Goal: Task Accomplishment & Management: Complete application form

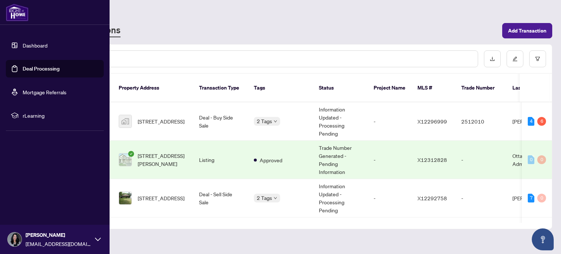
click at [33, 65] on link "Deal Processing" at bounding box center [41, 68] width 37 height 7
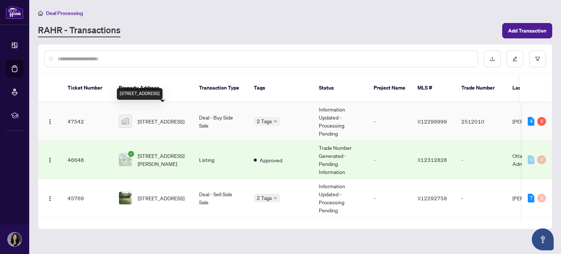
click at [143, 117] on span "[STREET_ADDRESS]" at bounding box center [161, 121] width 47 height 8
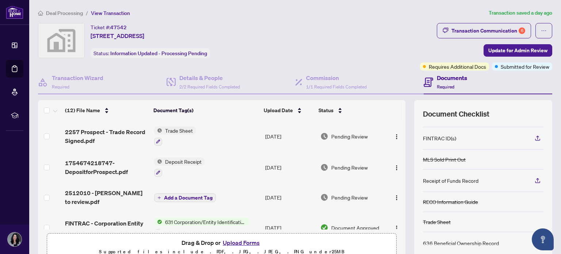
scroll to position [65, 0]
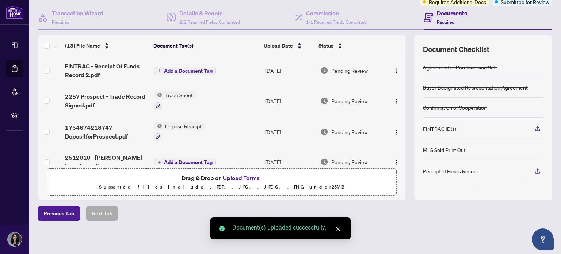
click at [180, 70] on span "Add a Document Tag" at bounding box center [188, 70] width 49 height 5
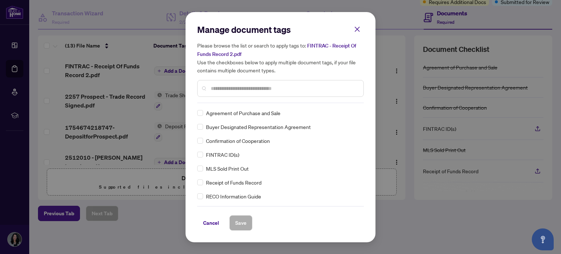
click at [224, 104] on div "Manage document tags Please browse the list or search to apply tags to: FINTRAC…" at bounding box center [280, 127] width 166 height 207
click at [236, 92] on div at bounding box center [280, 88] width 166 height 17
click at [246, 221] on button "Save" at bounding box center [240, 222] width 23 height 15
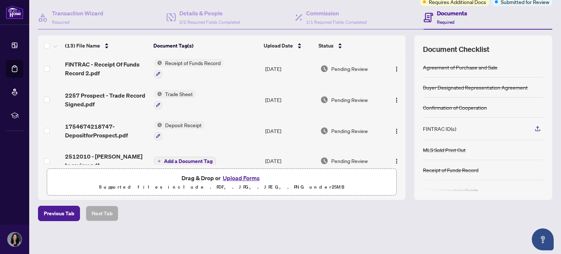
scroll to position [0, 0]
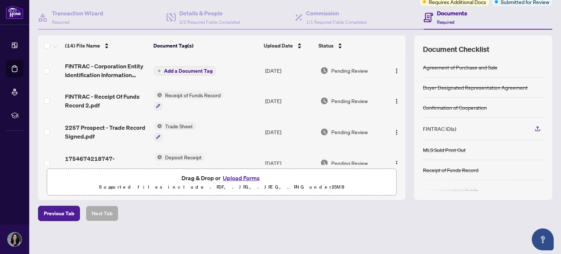
drag, startPoint x: 204, startPoint y: 178, endPoint x: 180, endPoint y: 67, distance: 113.2
click at [180, 68] on span "Add a Document Tag" at bounding box center [188, 70] width 49 height 5
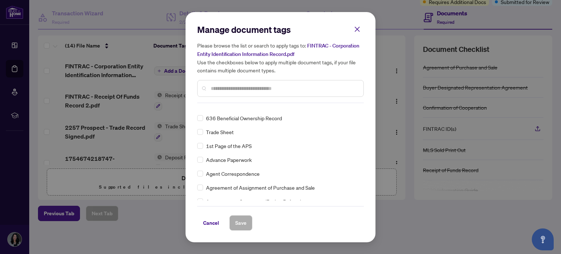
scroll to position [102, 0]
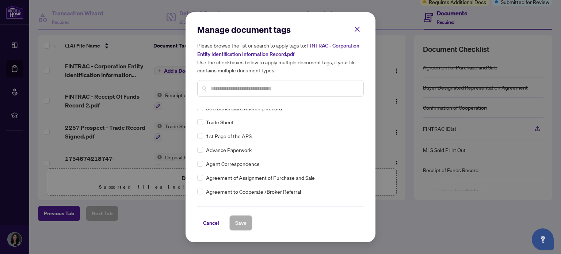
click at [234, 85] on input "text" at bounding box center [284, 88] width 147 height 8
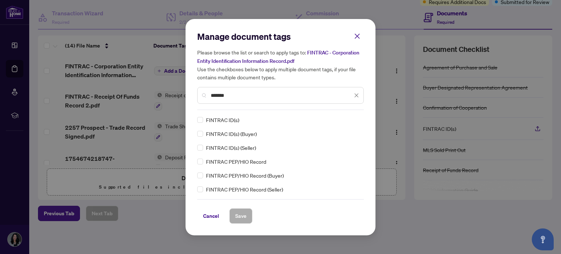
scroll to position [0, 0]
type input "*******"
click at [239, 215] on span "Save" at bounding box center [240, 216] width 11 height 12
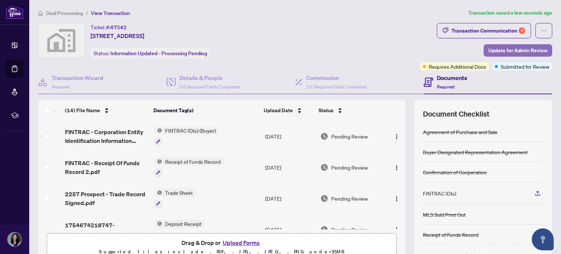
click at [503, 50] on span "Update for Admin Review" at bounding box center [517, 51] width 59 height 12
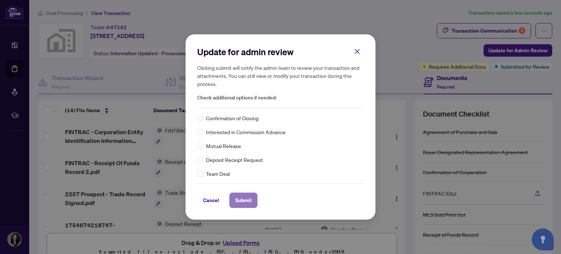
click at [249, 198] on span "Submit" at bounding box center [243, 200] width 16 height 12
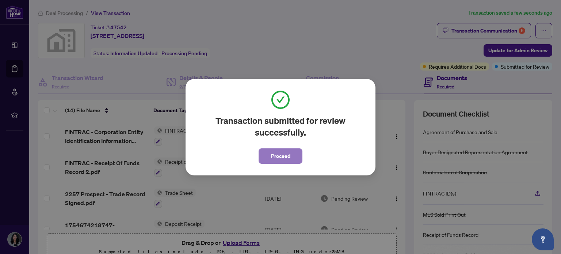
click at [302, 150] on button "Proceed" at bounding box center [281, 155] width 44 height 15
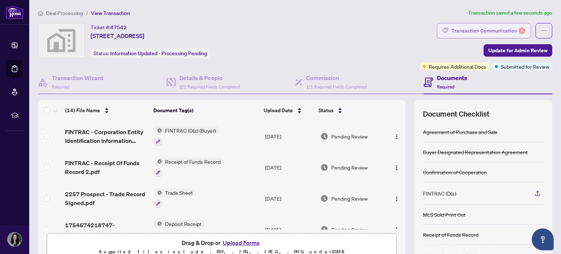
click at [488, 31] on div "Transaction Communication 6" at bounding box center [488, 31] width 74 height 12
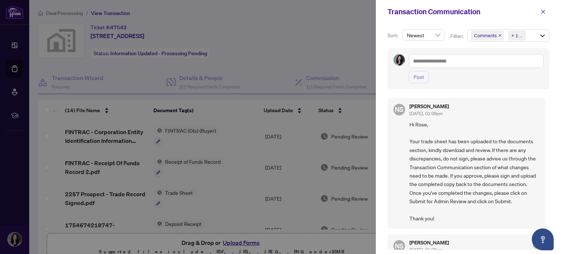
click at [284, 38] on div at bounding box center [280, 127] width 561 height 254
click at [11, 77] on div at bounding box center [280, 127] width 561 height 254
click at [16, 67] on div at bounding box center [280, 127] width 561 height 254
click at [546, 14] on button "button" at bounding box center [543, 12] width 12 height 12
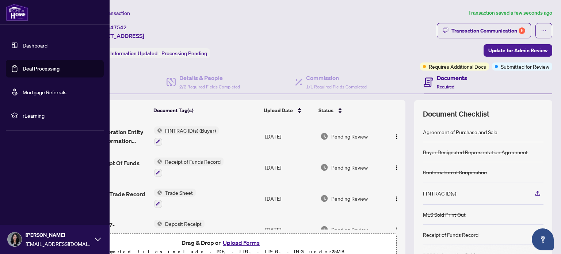
click at [38, 72] on link "Deal Processing" at bounding box center [41, 68] width 37 height 7
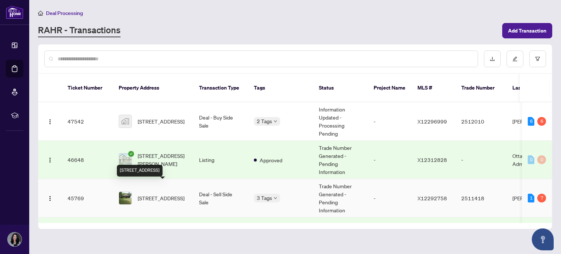
click at [162, 194] on span "[STREET_ADDRESS]" at bounding box center [161, 198] width 47 height 8
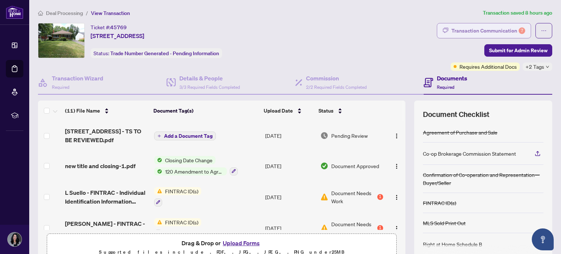
click at [478, 32] on div "Transaction Communication 7" at bounding box center [488, 31] width 74 height 12
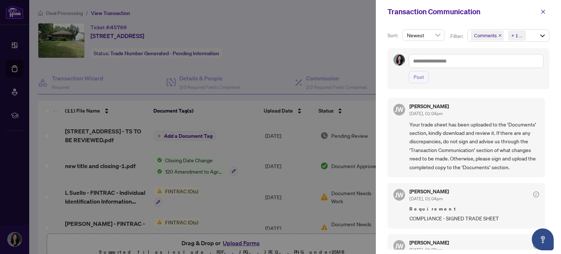
click at [99, 130] on div at bounding box center [280, 127] width 561 height 254
click at [542, 12] on icon "close" at bounding box center [542, 11] width 5 height 5
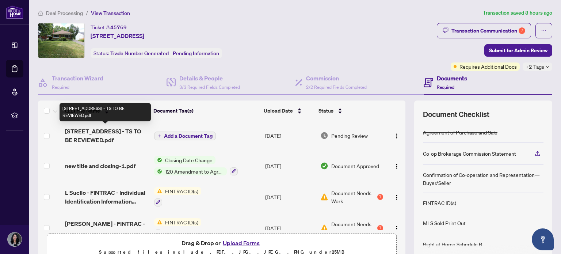
click at [104, 127] on span "[STREET_ADDRESS] - TS TO BE REVIEWED.pdf" at bounding box center [106, 136] width 83 height 18
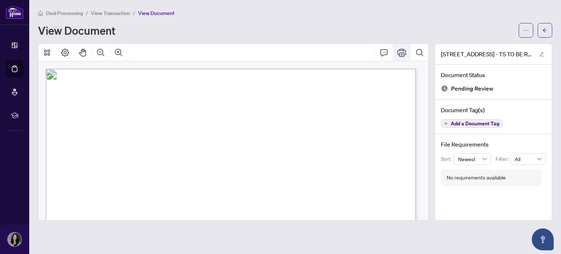
click at [402, 54] on icon "Print" at bounding box center [401, 53] width 9 height 8
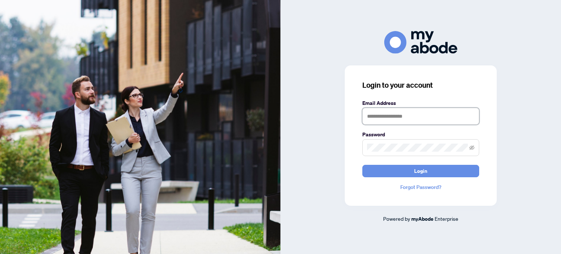
click at [402, 109] on input "text" at bounding box center [420, 116] width 117 height 17
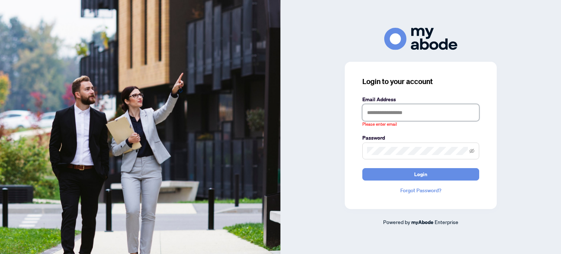
type input "**********"
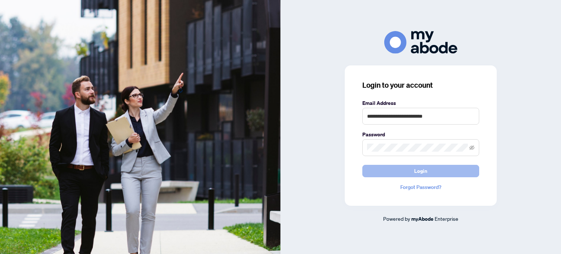
click at [411, 173] on button "Login" at bounding box center [420, 171] width 117 height 12
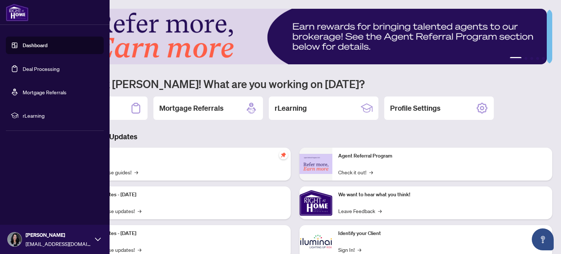
click at [37, 69] on link "Deal Processing" at bounding box center [41, 68] width 37 height 7
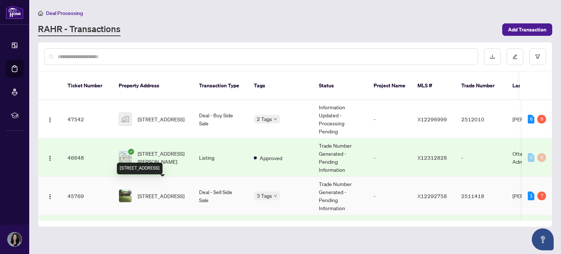
click at [181, 192] on span "[STREET_ADDRESS]" at bounding box center [161, 196] width 47 height 8
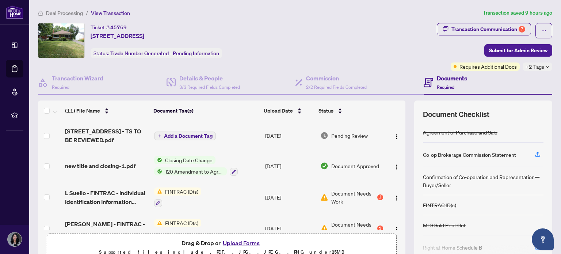
scroll to position [62, 0]
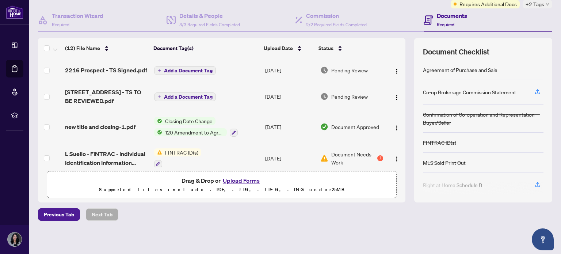
click at [177, 68] on span "Add a Document Tag" at bounding box center [188, 70] width 49 height 5
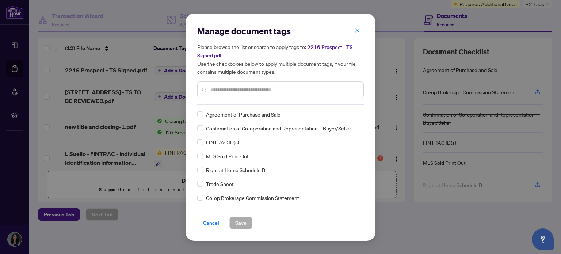
click at [245, 89] on input "text" at bounding box center [284, 90] width 147 height 8
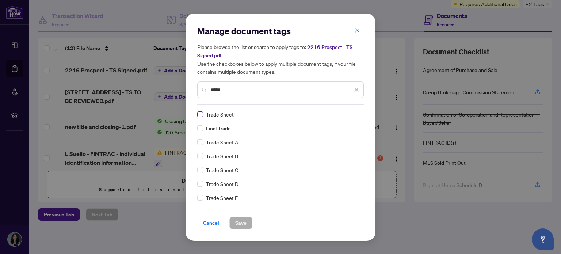
type input "*****"
click at [198, 118] on label at bounding box center [200, 114] width 6 height 8
click at [241, 223] on span "Save" at bounding box center [240, 223] width 11 height 12
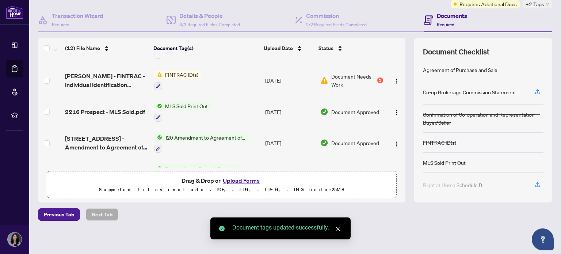
scroll to position [124, 0]
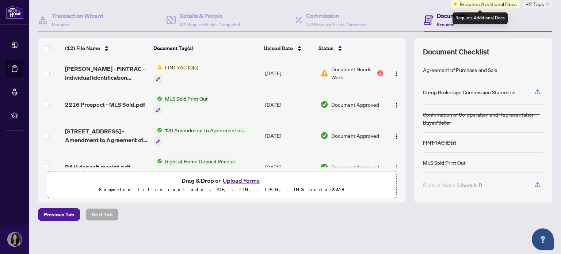
click at [484, 5] on span "Requires Additional Docs" at bounding box center [487, 4] width 57 height 8
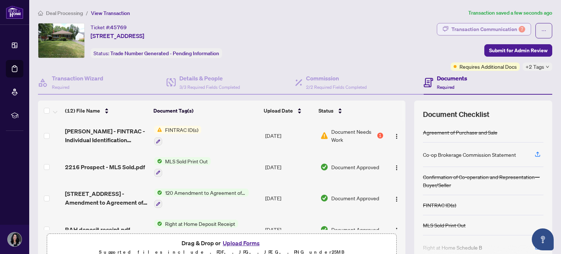
click at [467, 26] on div "Transaction Communication 7" at bounding box center [488, 29] width 74 height 12
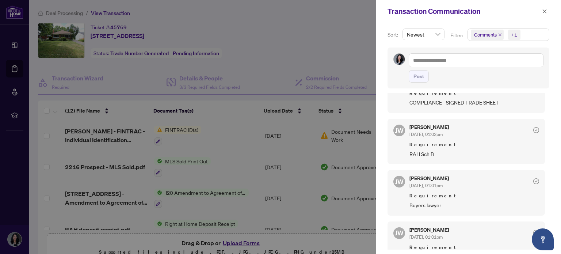
scroll to position [115, 0]
click at [181, 162] on div at bounding box center [280, 127] width 561 height 254
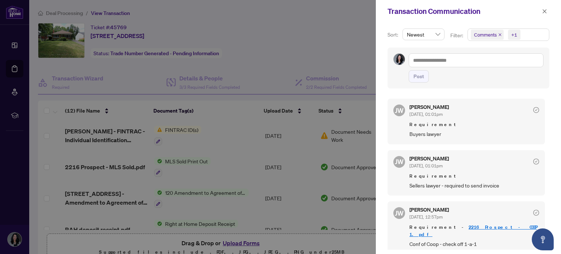
scroll to position [187, 0]
click at [270, 99] on div at bounding box center [280, 127] width 561 height 254
click at [546, 8] on span "button" at bounding box center [544, 11] width 5 height 12
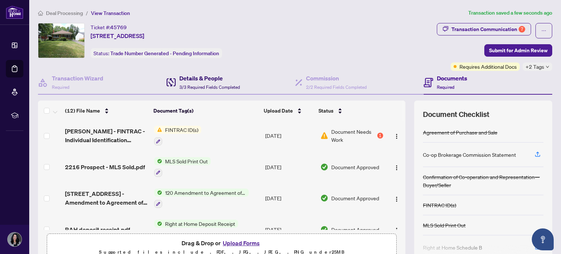
click at [204, 84] on span "3/3 Required Fields Completed" at bounding box center [209, 86] width 61 height 5
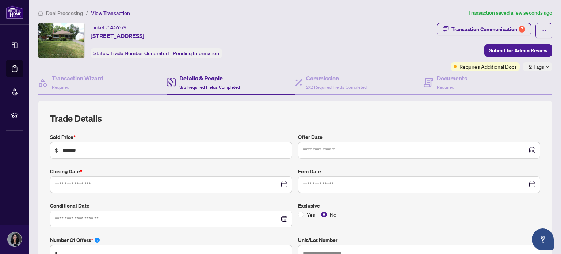
type input "**********"
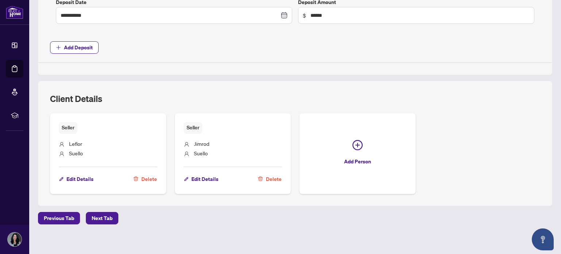
scroll to position [306, 0]
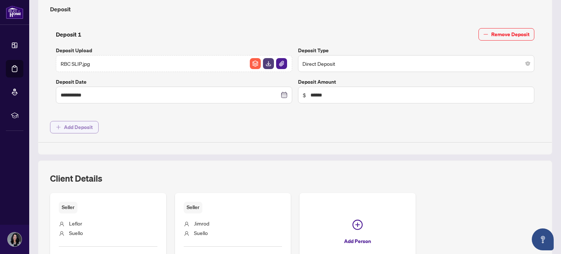
click at [84, 123] on span "Add Deposit" at bounding box center [78, 127] width 29 height 12
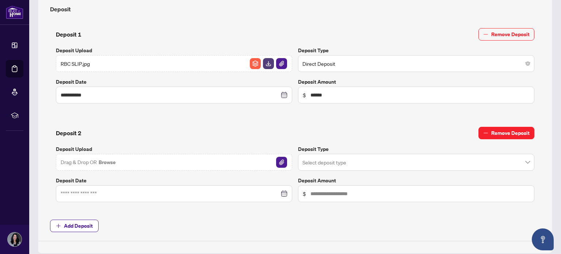
click at [503, 130] on span "Remove Deposit" at bounding box center [510, 133] width 38 height 12
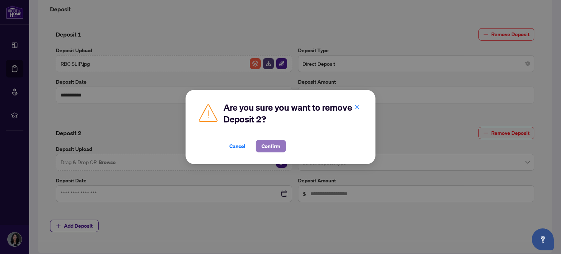
click at [276, 143] on span "Confirm" at bounding box center [270, 146] width 19 height 12
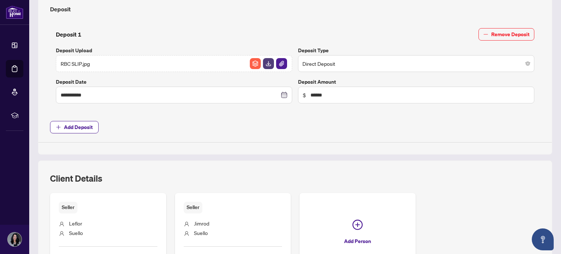
scroll to position [387, 0]
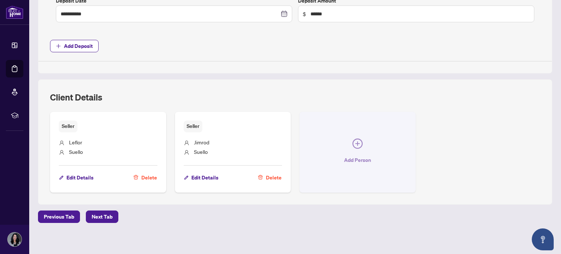
click at [354, 138] on icon "plus-circle" at bounding box center [357, 143] width 10 height 10
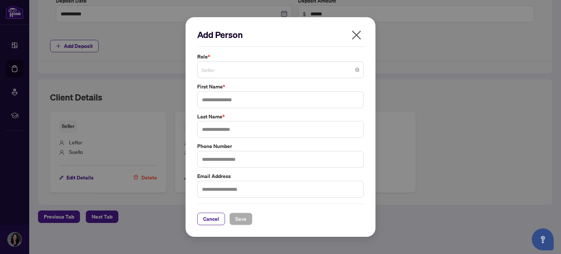
click at [277, 67] on span "Seller" at bounding box center [281, 70] width 158 height 14
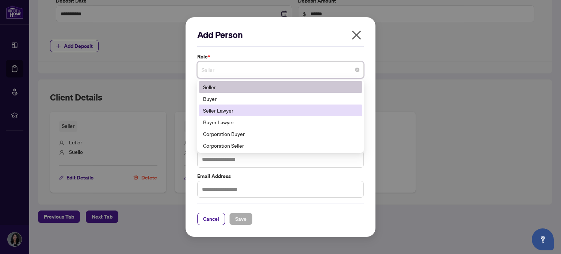
click at [254, 112] on div "Seller Lawyer" at bounding box center [280, 110] width 155 height 8
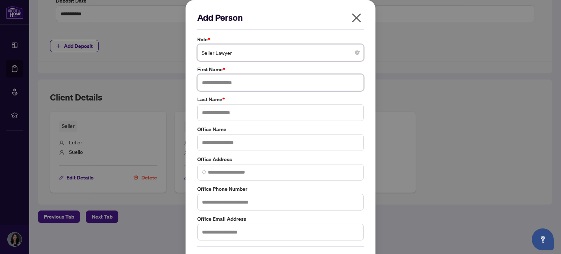
click at [242, 80] on input "text" at bounding box center [280, 82] width 166 height 17
type input "****"
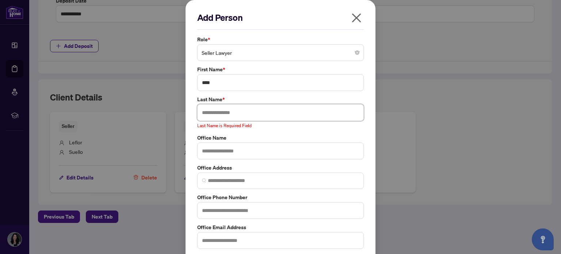
click at [253, 112] on input "text" at bounding box center [280, 112] width 166 height 17
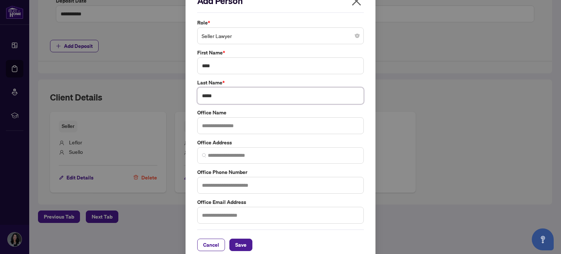
scroll to position [17, 0]
type input "*****"
click at [221, 214] on input "text" at bounding box center [280, 214] width 166 height 17
paste input "**********"
type input "**********"
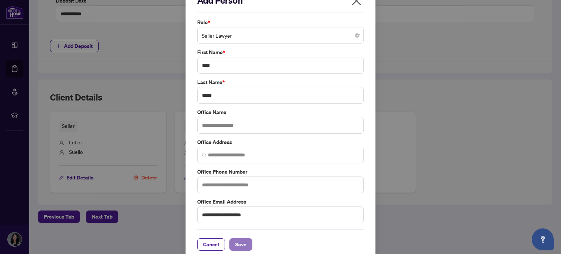
click at [235, 241] on span "Save" at bounding box center [240, 244] width 11 height 12
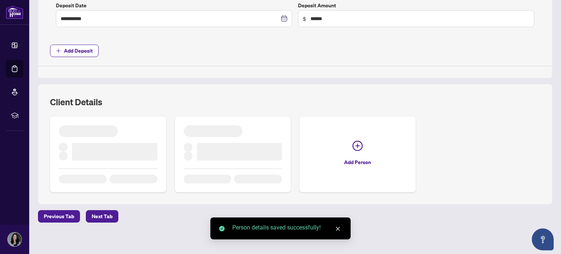
scroll to position [387, 0]
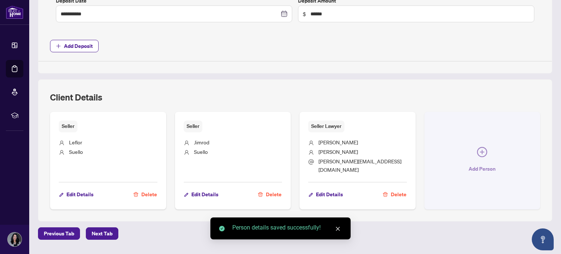
click at [477, 147] on icon "plus-circle" at bounding box center [482, 152] width 10 height 10
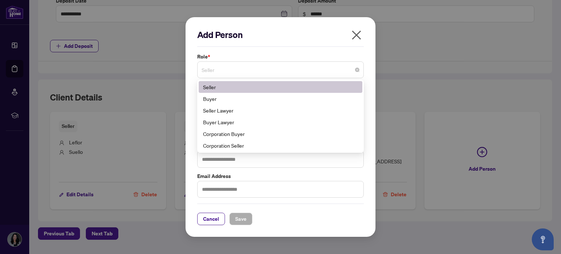
click at [265, 69] on span "Seller" at bounding box center [281, 70] width 158 height 14
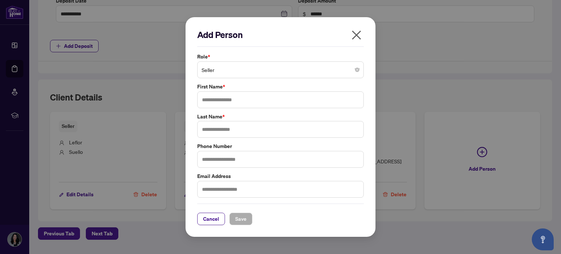
click at [431, 73] on div "Add Person Role * Seller 1 2 Seller Buyer Seller Lawyer Buyer Lawyer Corporatio…" at bounding box center [280, 127] width 561 height 254
click at [357, 65] on span "Seller" at bounding box center [281, 70] width 158 height 14
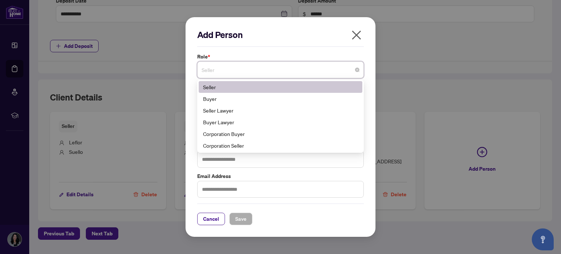
click at [358, 35] on icon "close" at bounding box center [357, 35] width 12 height 12
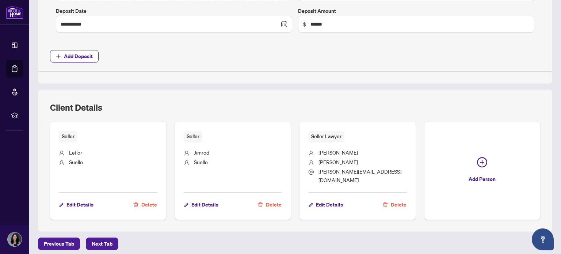
scroll to position [397, 0]
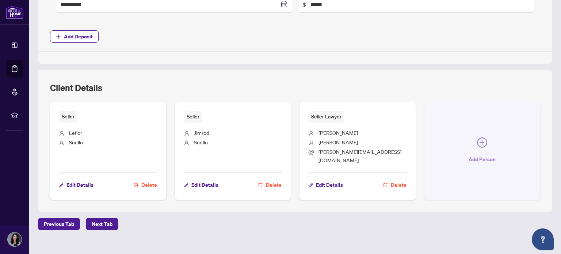
click at [479, 137] on icon "plus-circle" at bounding box center [482, 142] width 10 height 10
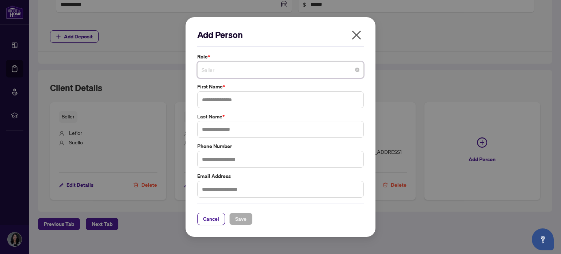
click at [246, 79] on input "search" at bounding box center [277, 71] width 151 height 16
click at [218, 216] on span "Cancel" at bounding box center [211, 219] width 16 height 12
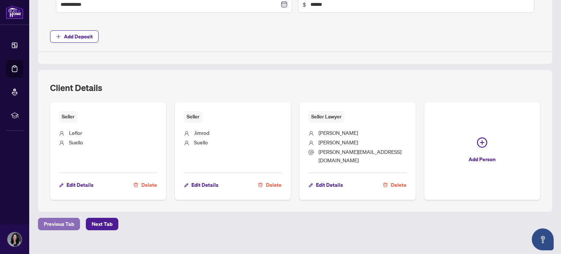
click at [61, 218] on span "Previous Tab" at bounding box center [59, 224] width 30 height 12
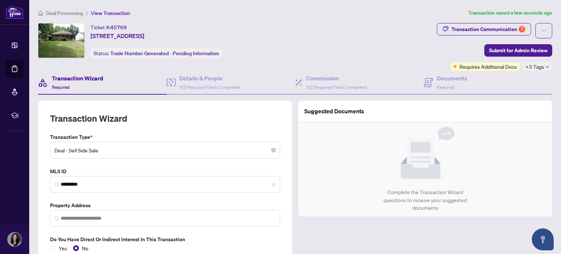
type input "**********"
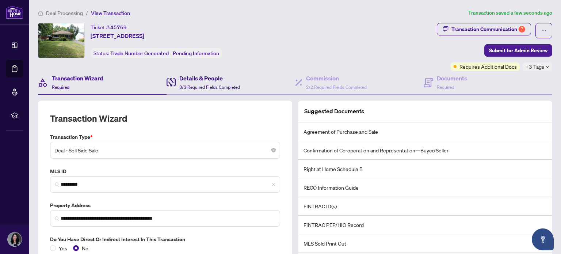
click at [210, 77] on h4 "Details & People" at bounding box center [209, 78] width 61 height 9
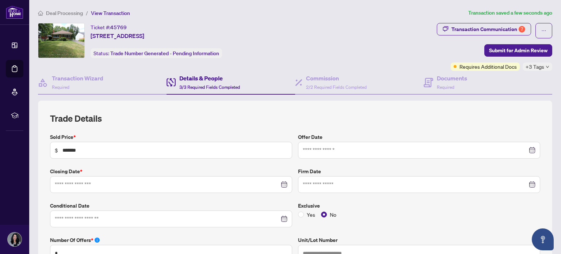
type input "**********"
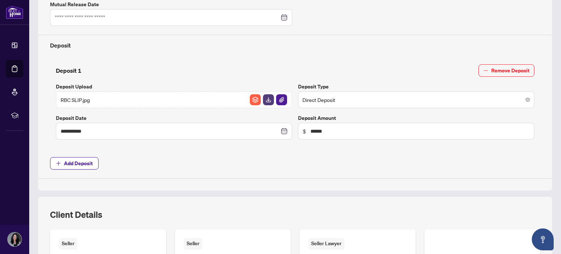
scroll to position [383, 0]
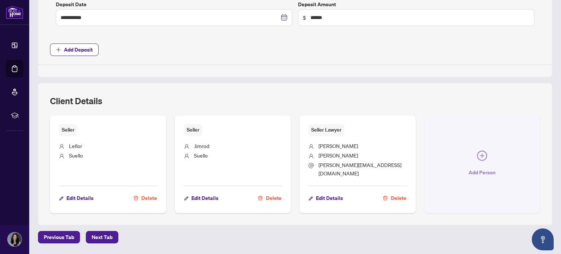
click at [477, 152] on icon "plus-circle" at bounding box center [482, 155] width 10 height 10
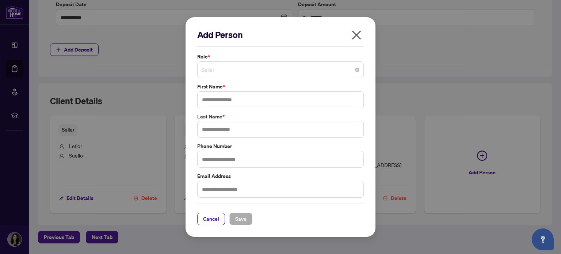
click at [359, 69] on span "Seller" at bounding box center [281, 70] width 158 height 14
click at [358, 37] on icon "close" at bounding box center [356, 34] width 9 height 9
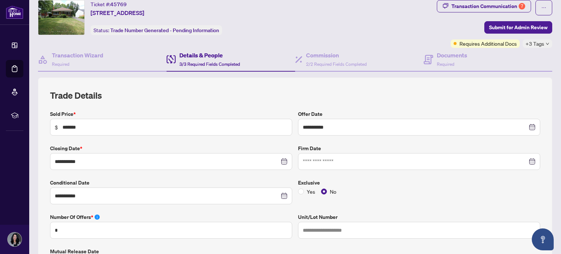
scroll to position [0, 0]
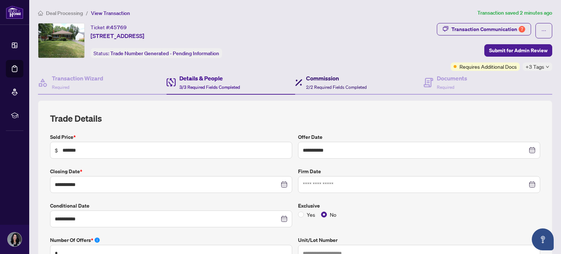
click at [324, 78] on h4 "Commission" at bounding box center [336, 78] width 61 height 9
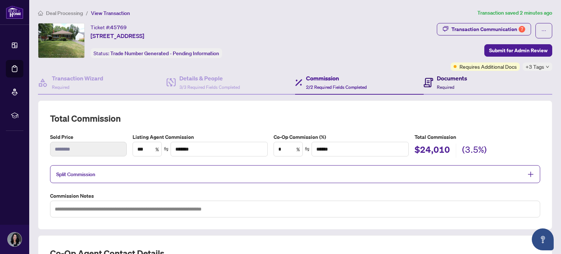
click at [437, 87] on span "Required" at bounding box center [446, 86] width 18 height 5
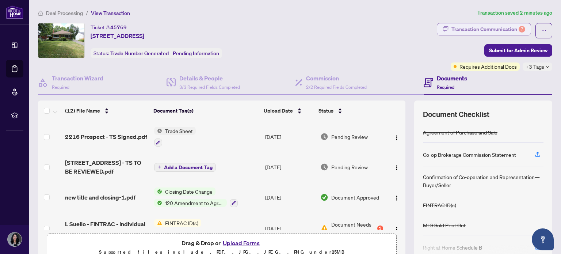
click at [475, 26] on div "Transaction Communication 7" at bounding box center [488, 29] width 74 height 12
type textarea "**********"
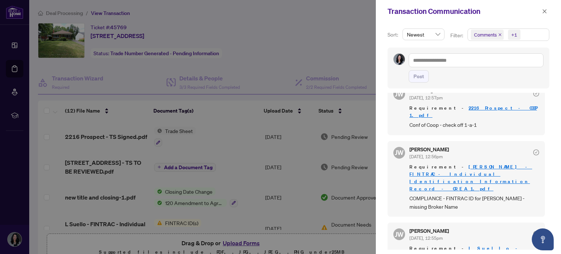
scroll to position [306, 0]
click at [546, 15] on span "button" at bounding box center [544, 11] width 5 height 12
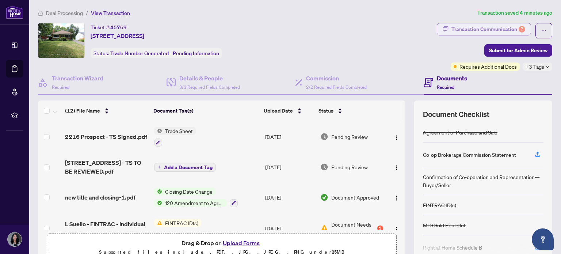
click at [467, 34] on div "Transaction Communication 7" at bounding box center [488, 29] width 74 height 12
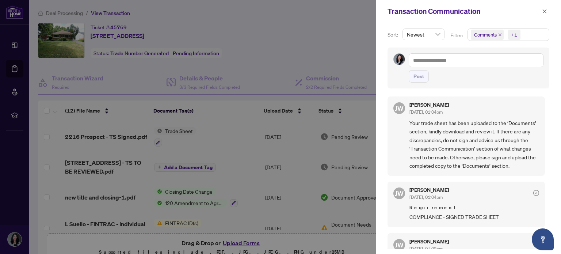
scroll to position [61, 0]
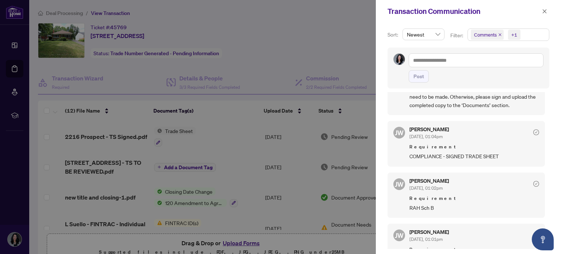
click at [494, 38] on span "Comments" at bounding box center [485, 34] width 23 height 7
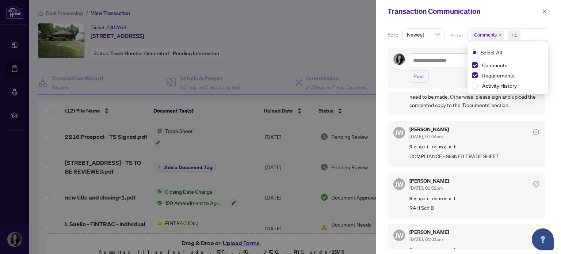
click at [472, 69] on div "Comments" at bounding box center [508, 65] width 72 height 9
click at [472, 62] on span "Select Comments" at bounding box center [475, 65] width 6 height 6
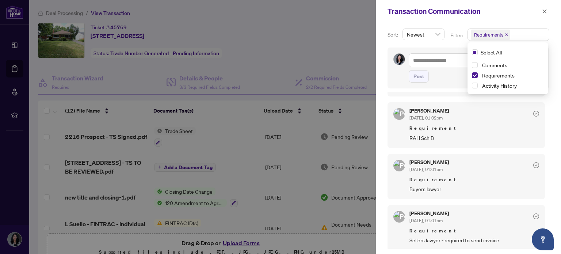
scroll to position [0, 0]
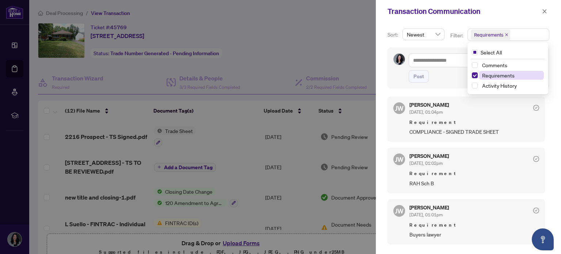
click at [493, 78] on span "Requirements" at bounding box center [498, 75] width 32 height 7
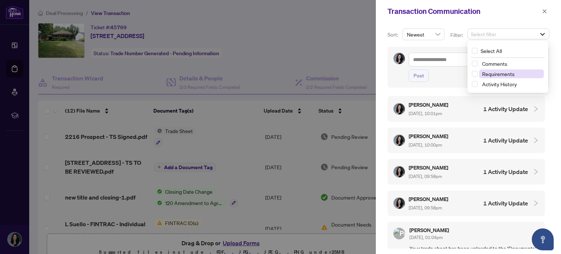
click at [493, 78] on div "Requirements" at bounding box center [508, 73] width 72 height 9
click at [488, 73] on span "Requirements" at bounding box center [498, 73] width 32 height 7
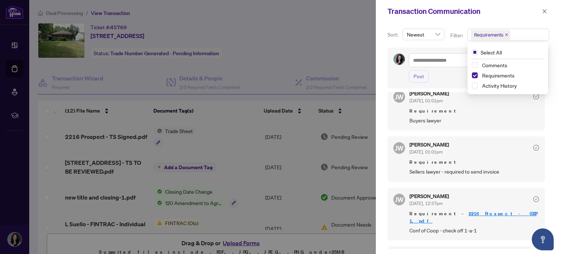
scroll to position [125, 0]
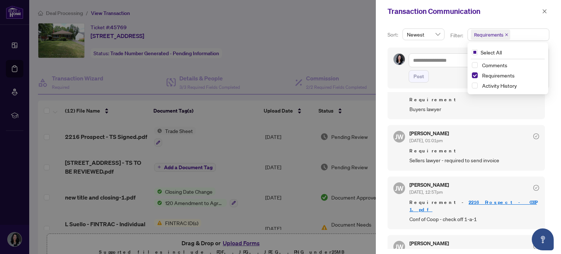
click at [310, 35] on div at bounding box center [280, 127] width 561 height 254
click at [545, 14] on span "button" at bounding box center [544, 11] width 5 height 12
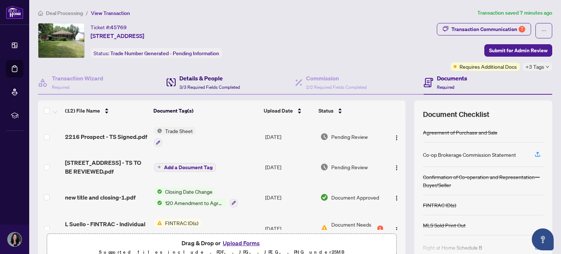
click at [194, 81] on h4 "Details & People" at bounding box center [209, 78] width 61 height 9
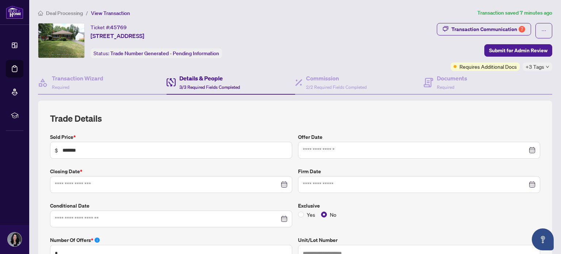
type input "**********"
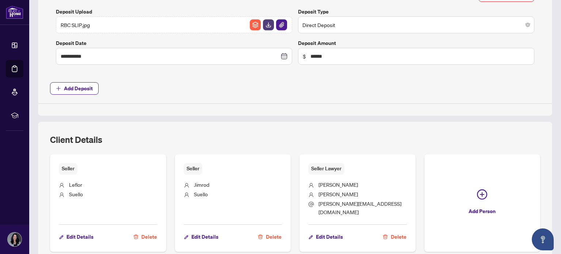
scroll to position [397, 0]
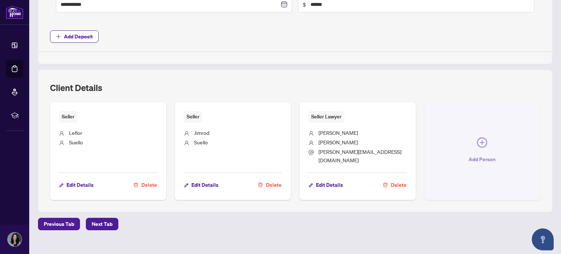
click at [479, 153] on span "Add Person" at bounding box center [481, 159] width 27 height 12
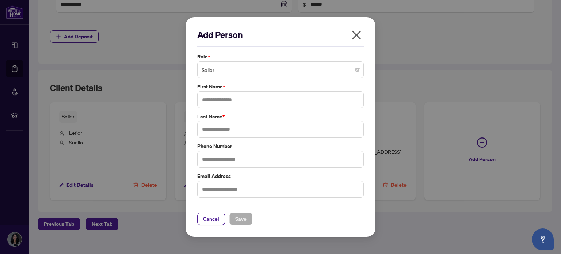
click at [299, 75] on span "Seller" at bounding box center [281, 70] width 158 height 14
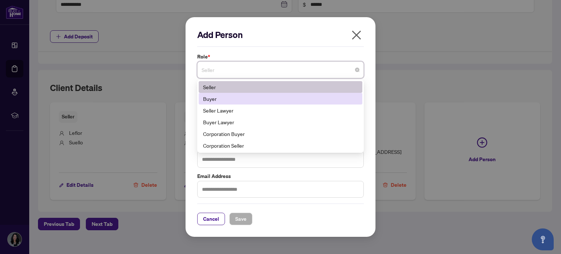
click at [268, 98] on div "Buyer" at bounding box center [280, 99] width 155 height 8
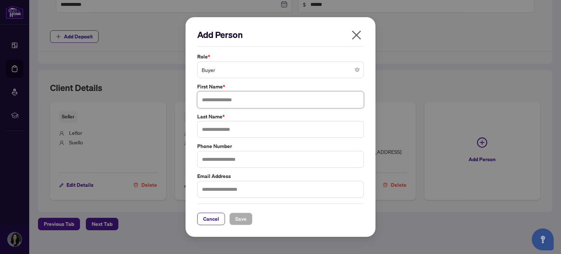
click at [245, 100] on input "text" at bounding box center [280, 99] width 166 height 17
type input "**********"
type input "*"
type input "******"
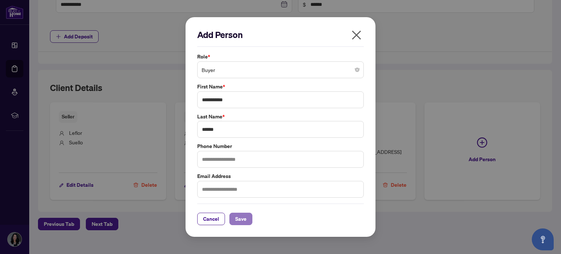
click at [242, 217] on span "Save" at bounding box center [240, 219] width 11 height 12
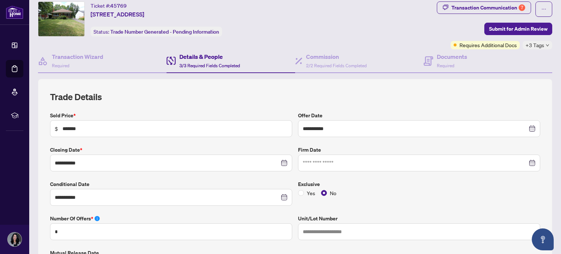
scroll to position [0, 0]
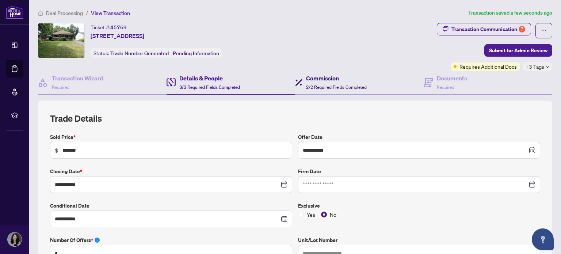
click at [324, 83] on div "Commission 2/2 Required Fields Completed" at bounding box center [336, 82] width 61 height 17
type textarea "**********"
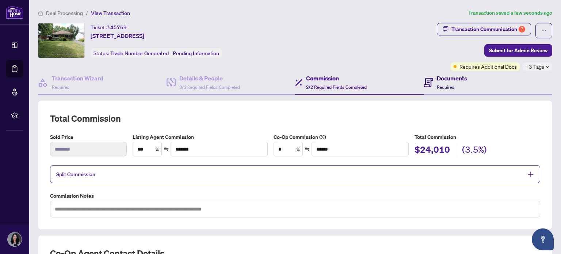
click at [430, 83] on div "Documents Required" at bounding box center [445, 82] width 43 height 17
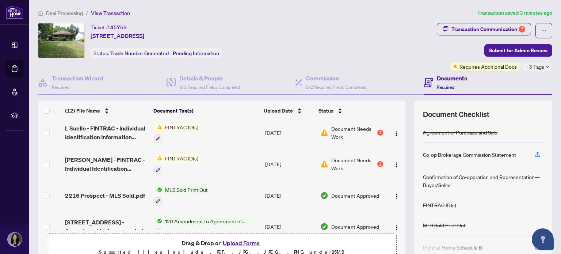
scroll to position [95, 0]
click at [392, 160] on button "button" at bounding box center [397, 164] width 12 height 12
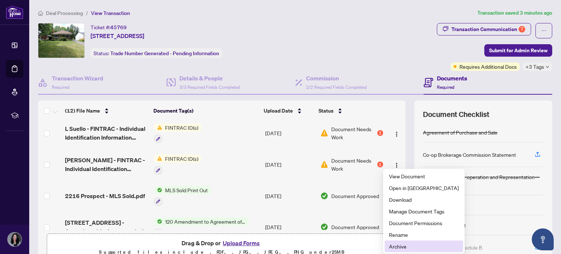
click at [396, 249] on span "Archive" at bounding box center [424, 246] width 70 height 8
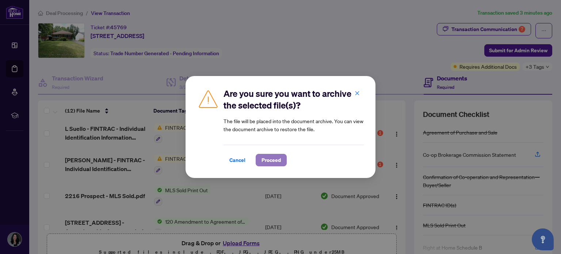
click at [278, 160] on span "Proceed" at bounding box center [270, 160] width 19 height 12
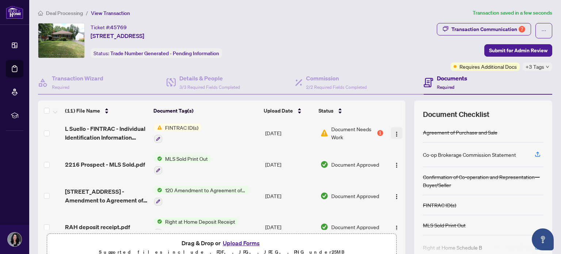
click at [394, 131] on img "button" at bounding box center [397, 134] width 6 height 6
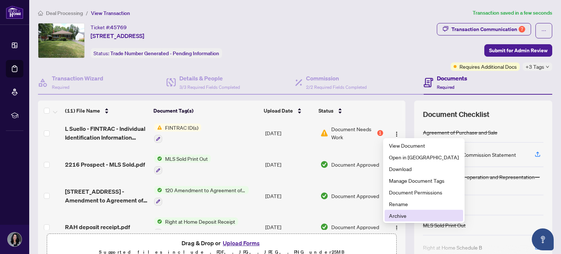
click at [401, 215] on span "Archive" at bounding box center [424, 215] width 70 height 8
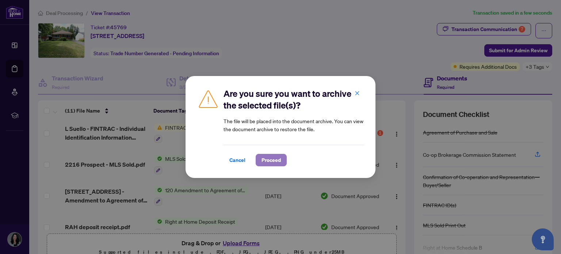
click at [276, 159] on span "Proceed" at bounding box center [270, 160] width 19 height 12
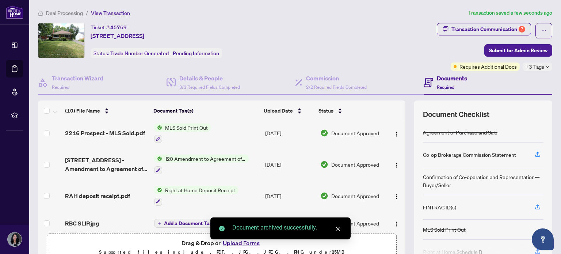
click at [369, 238] on div "Drag & Drop or Upload Forms Supported files include .PDF, .JPG, .JPEG, .PNG und…" at bounding box center [221, 247] width 340 height 18
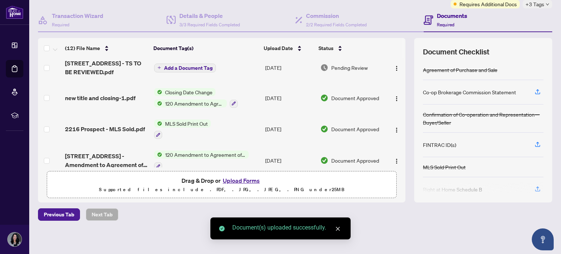
scroll to position [0, 0]
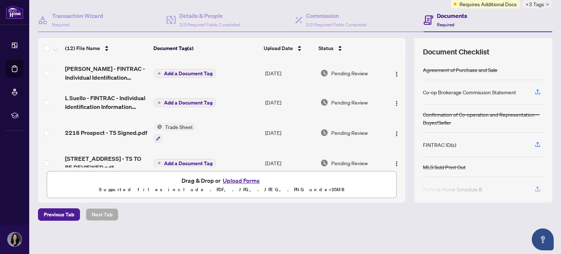
click at [172, 71] on span "Add a Document Tag" at bounding box center [188, 73] width 49 height 5
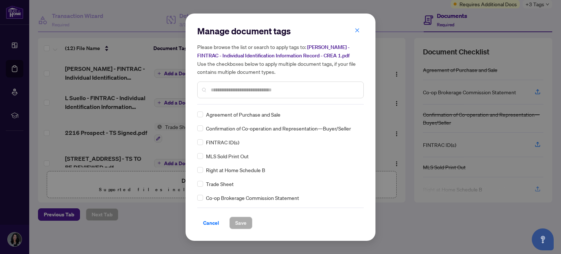
click at [225, 141] on span "FINTRAC ID(s)" at bounding box center [222, 142] width 33 height 8
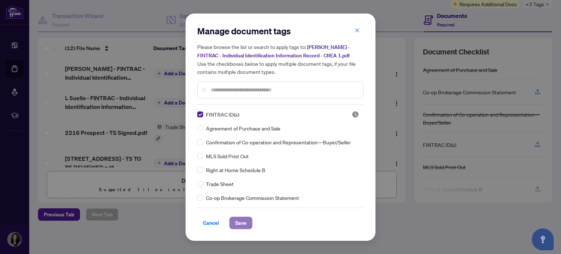
click at [244, 221] on span "Save" at bounding box center [240, 223] width 11 height 12
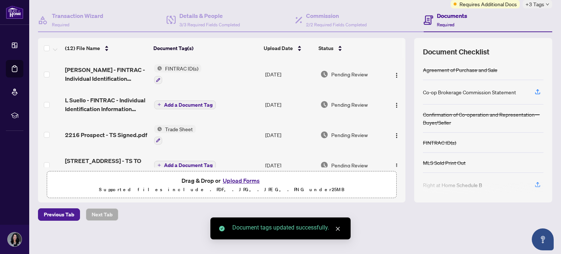
click at [173, 103] on span "Add a Document Tag" at bounding box center [188, 104] width 49 height 5
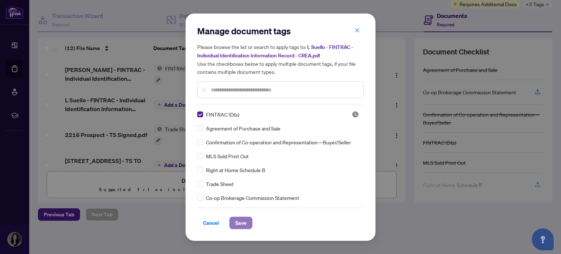
click at [246, 224] on button "Save" at bounding box center [240, 223] width 23 height 12
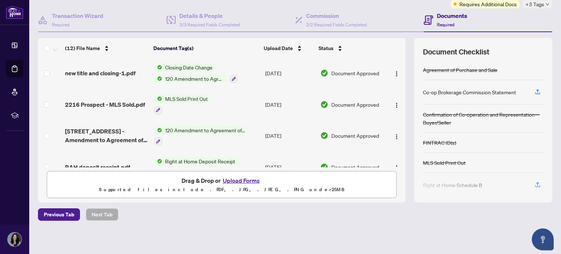
scroll to position [223, 0]
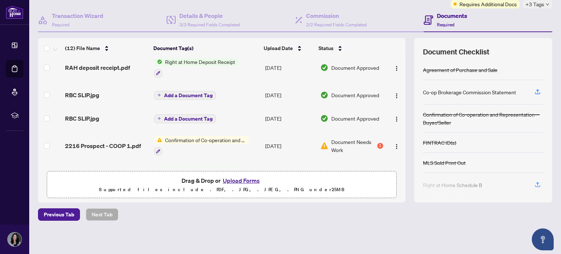
click at [220, 136] on span "Confirmation of Co-operation and Representation—Buyer/Seller" at bounding box center [205, 140] width 87 height 8
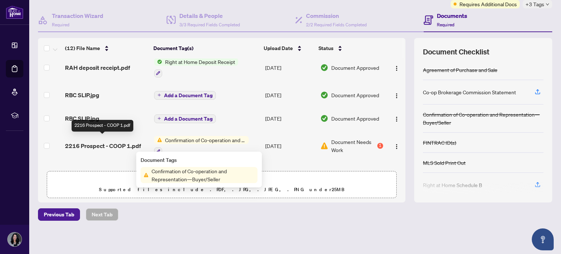
click at [91, 141] on span "2216 Prospect - COOP 1.pdf" at bounding box center [103, 145] width 76 height 9
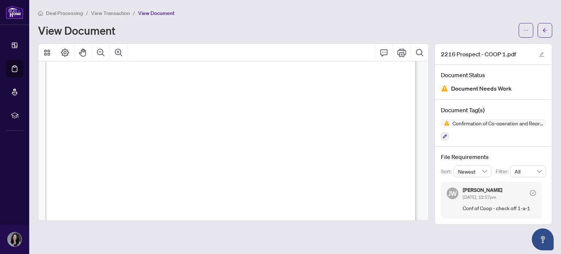
scroll to position [116, 0]
click at [543, 29] on icon "arrow-left" at bounding box center [545, 30] width 4 height 4
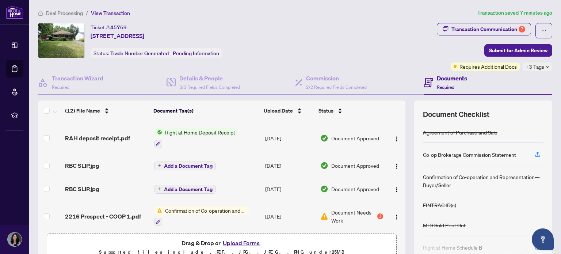
scroll to position [216, 0]
click at [394, 214] on img "button" at bounding box center [397, 217] width 6 height 6
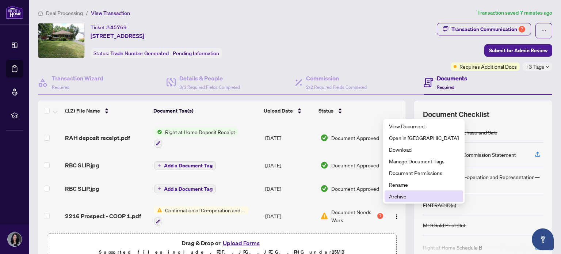
click at [399, 195] on span "Archive" at bounding box center [424, 196] width 70 height 8
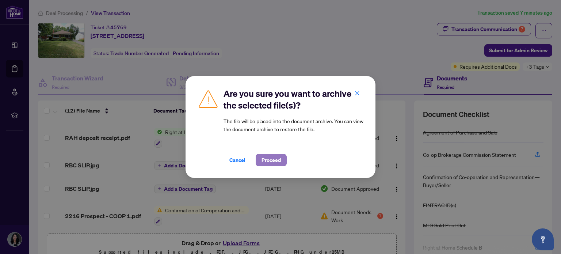
click at [272, 156] on span "Proceed" at bounding box center [270, 160] width 19 height 12
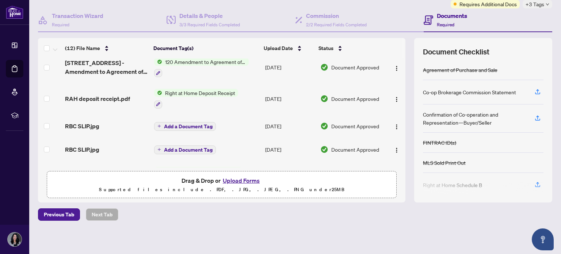
scroll to position [0, 0]
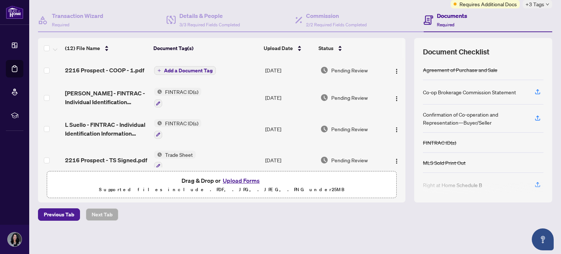
click at [178, 68] on span "Add a Document Tag" at bounding box center [188, 70] width 49 height 5
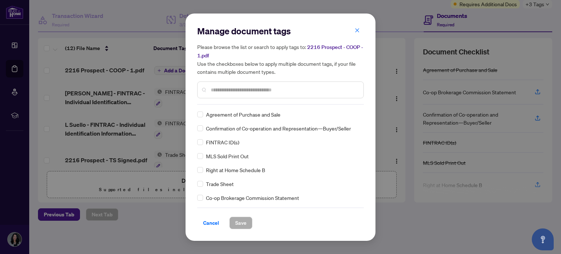
click at [229, 150] on div "Agreement of Purchase and Sale Confirmation of Co-operation and Representation—…" at bounding box center [280, 155] width 166 height 91
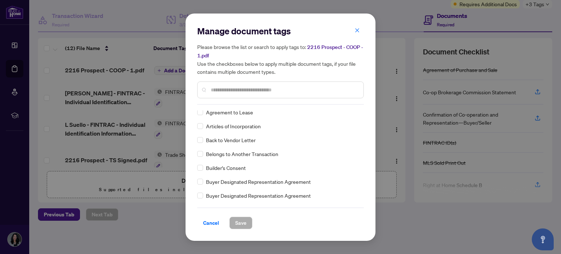
scroll to position [178, 0]
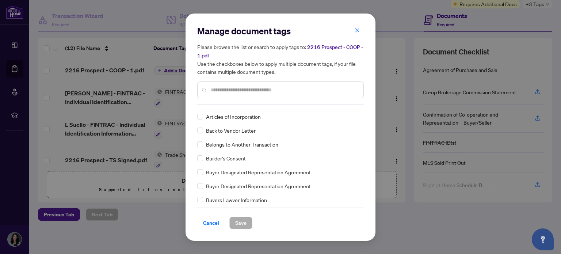
click at [235, 93] on input "text" at bounding box center [284, 90] width 147 height 8
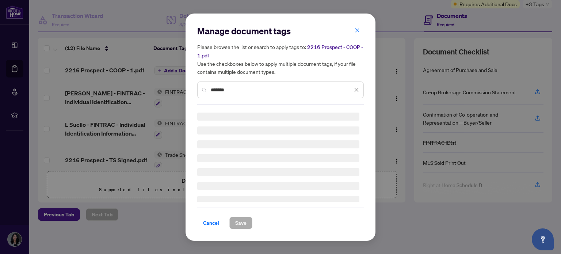
scroll to position [0, 0]
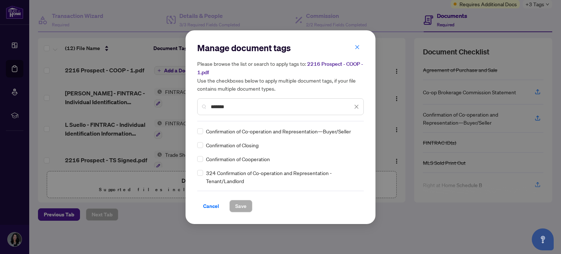
type input "*******"
click at [199, 135] on div "Confirmation of Co-operation and Representation—Buyer/Seller Confirmation of Cl…" at bounding box center [280, 156] width 166 height 58
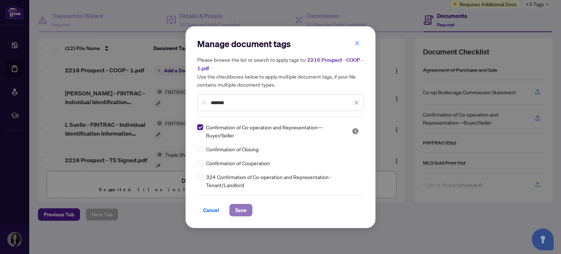
click at [242, 209] on span "Save" at bounding box center [240, 210] width 11 height 12
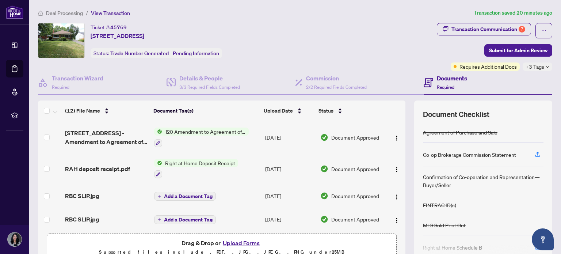
scroll to position [246, 0]
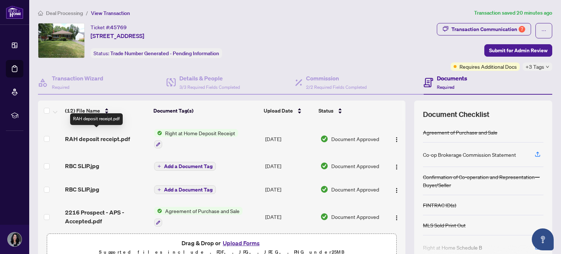
click at [98, 134] on span "RAH deposit receipt.pdf" at bounding box center [97, 138] width 65 height 9
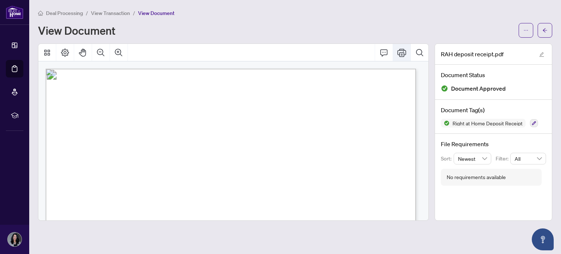
click at [401, 51] on icon "Print" at bounding box center [401, 52] width 9 height 9
click at [546, 34] on span "button" at bounding box center [544, 30] width 5 height 12
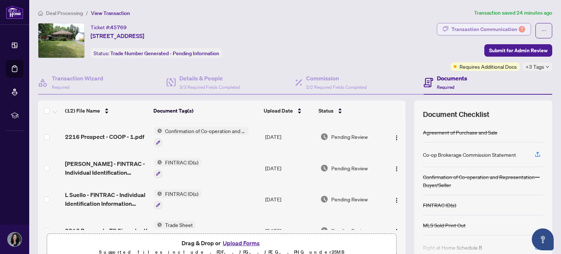
click at [468, 29] on div "Transaction Communication 7" at bounding box center [488, 29] width 74 height 12
type textarea "**********"
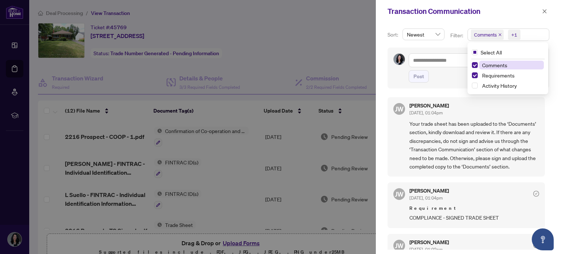
click at [478, 39] on span "Comments" at bounding box center [487, 35] width 33 height 10
click at [482, 65] on span "Comments" at bounding box center [494, 65] width 25 height 7
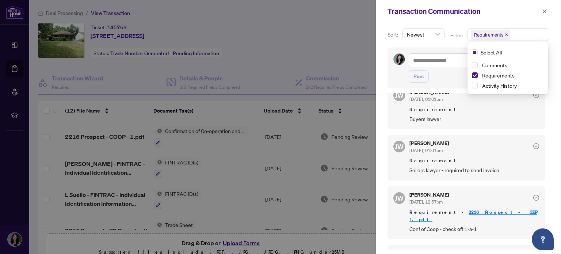
scroll to position [120, 0]
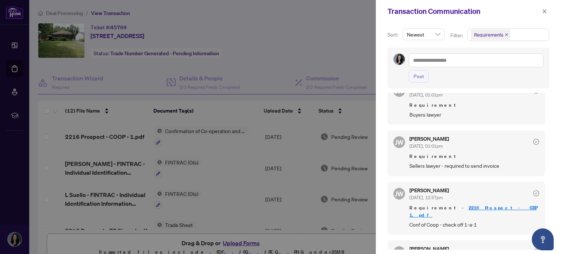
click at [496, 168] on div "[PERSON_NAME] [DATE], 01:01pm Requirement Sellers lawyer - required to send inv…" at bounding box center [465, 152] width 157 height 45
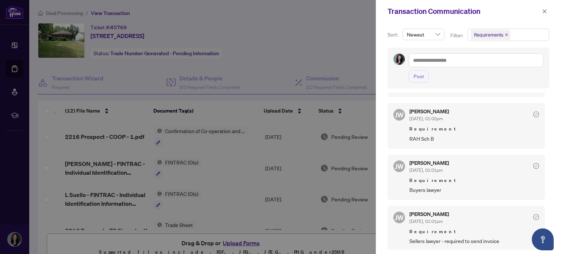
scroll to position [0, 0]
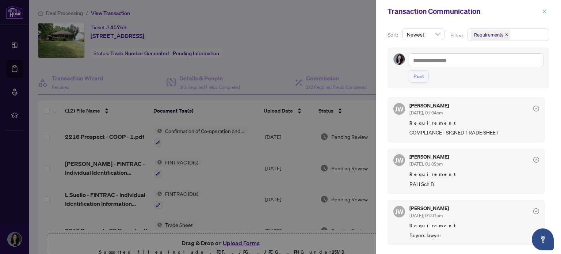
click at [544, 13] on icon "close" at bounding box center [544, 11] width 5 height 5
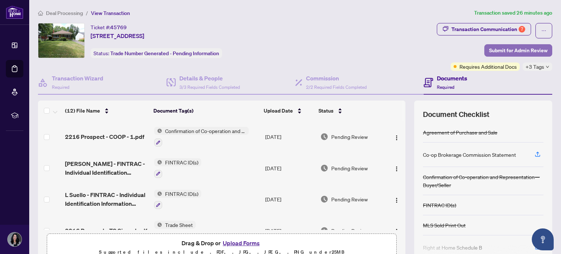
click at [514, 49] on span "Submit for Admin Review" at bounding box center [518, 51] width 58 height 12
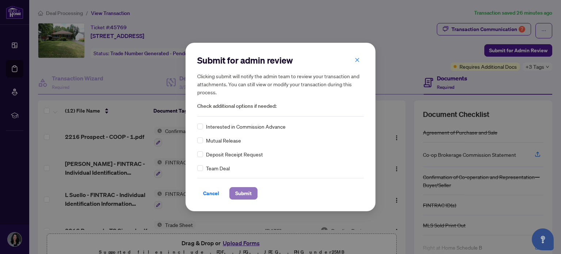
click at [242, 191] on span "Submit" at bounding box center [243, 193] width 16 height 12
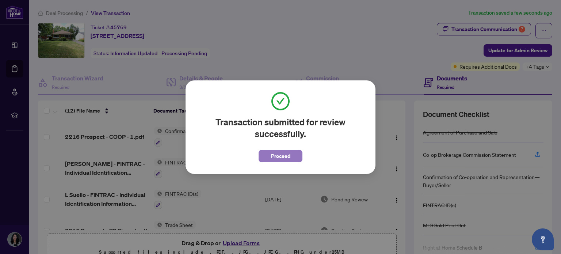
click at [281, 152] on span "Proceed" at bounding box center [280, 156] width 19 height 12
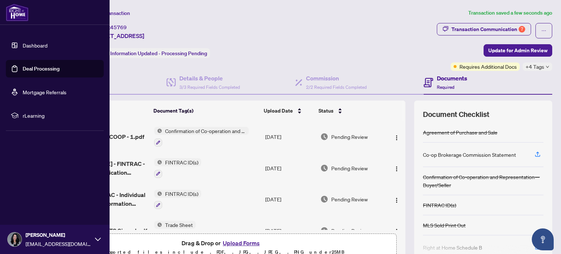
click at [36, 68] on link "Deal Processing" at bounding box center [41, 68] width 37 height 7
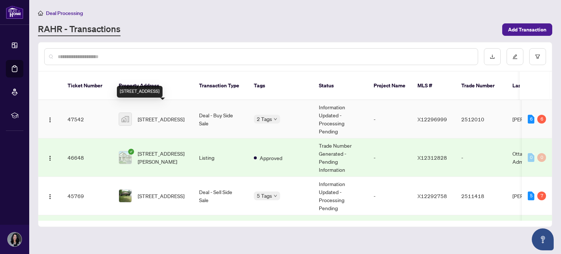
click at [155, 118] on span "[STREET_ADDRESS]" at bounding box center [161, 119] width 47 height 8
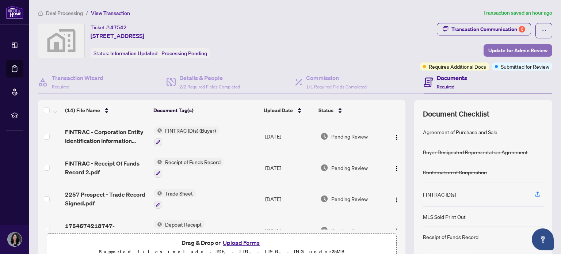
click at [520, 49] on span "Update for Admin Review" at bounding box center [517, 51] width 59 height 12
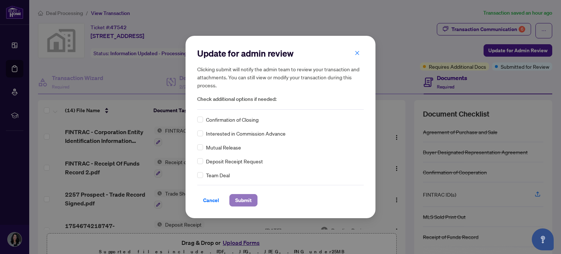
click at [244, 204] on span "Submit" at bounding box center [243, 200] width 16 height 12
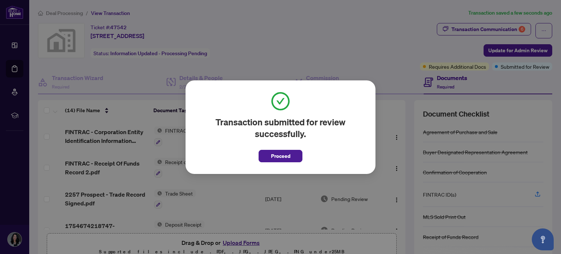
click at [272, 163] on div "Transaction submitted for review successfully. Proceed Cancel OK" at bounding box center [280, 126] width 190 height 93
click at [279, 154] on span "Proceed" at bounding box center [280, 156] width 19 height 12
